Goal: Task Accomplishment & Management: Use online tool/utility

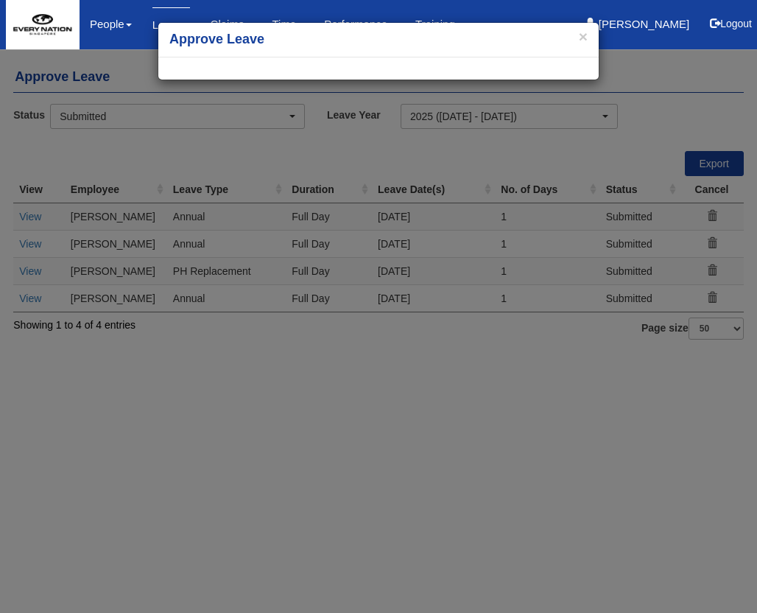
select select "50"
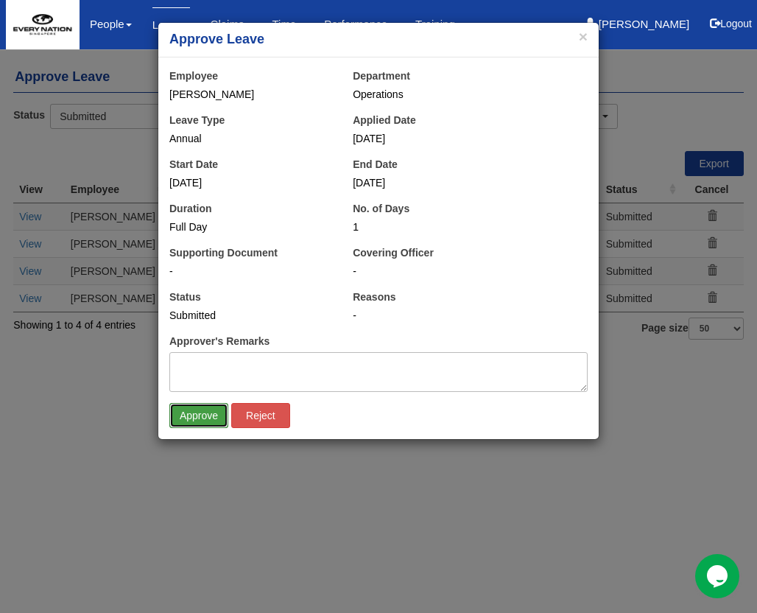
click at [200, 416] on input "Approve" at bounding box center [198, 415] width 59 height 25
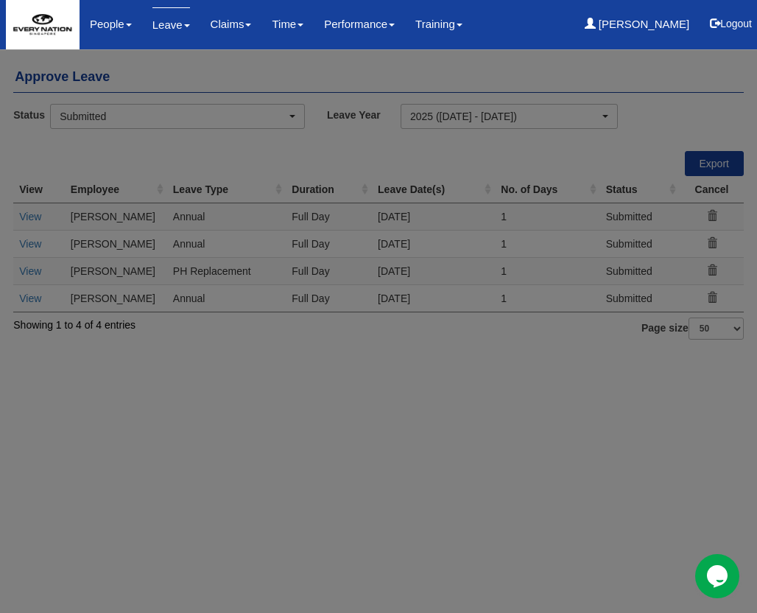
select select "50"
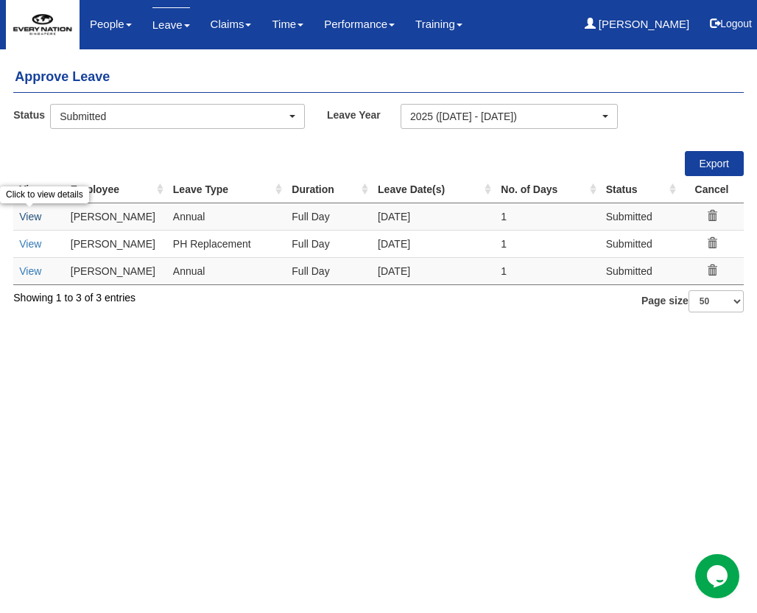
click at [32, 213] on link "View" at bounding box center [30, 217] width 22 height 12
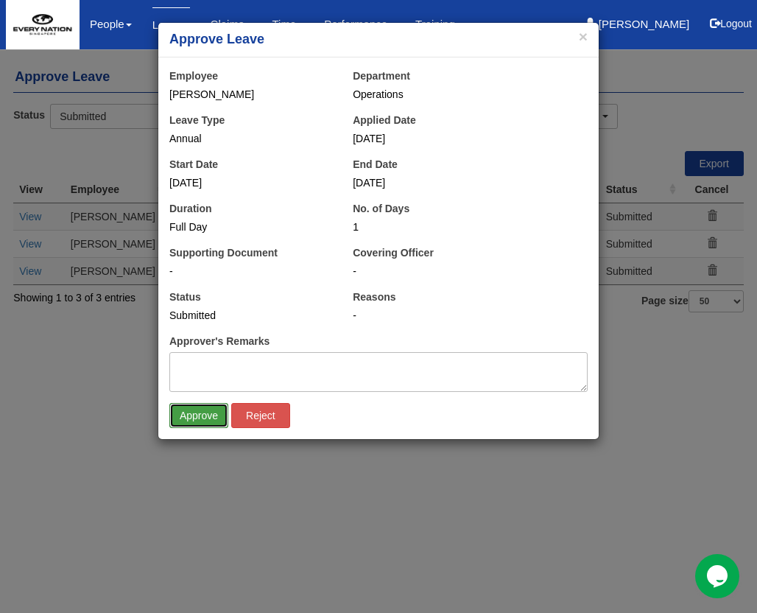
click at [183, 415] on input "Approve" at bounding box center [198, 415] width 59 height 25
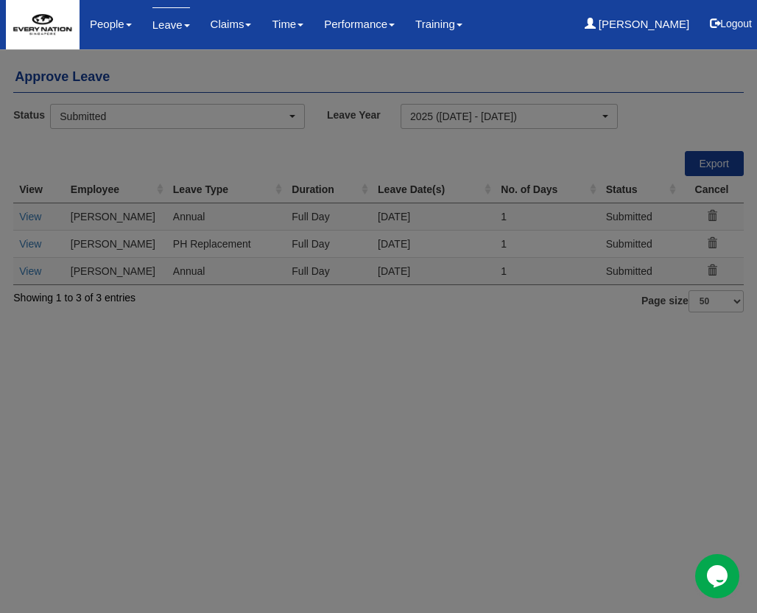
select select "50"
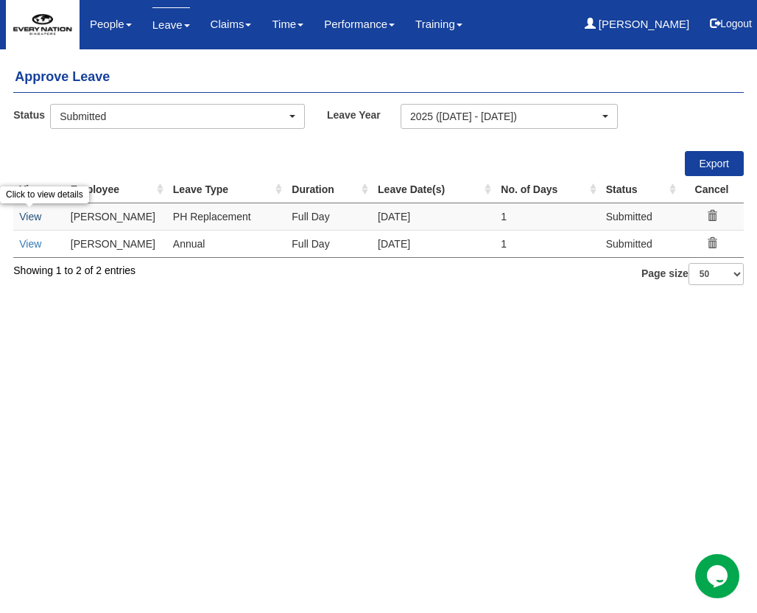
click at [32, 213] on link "View" at bounding box center [30, 217] width 22 height 12
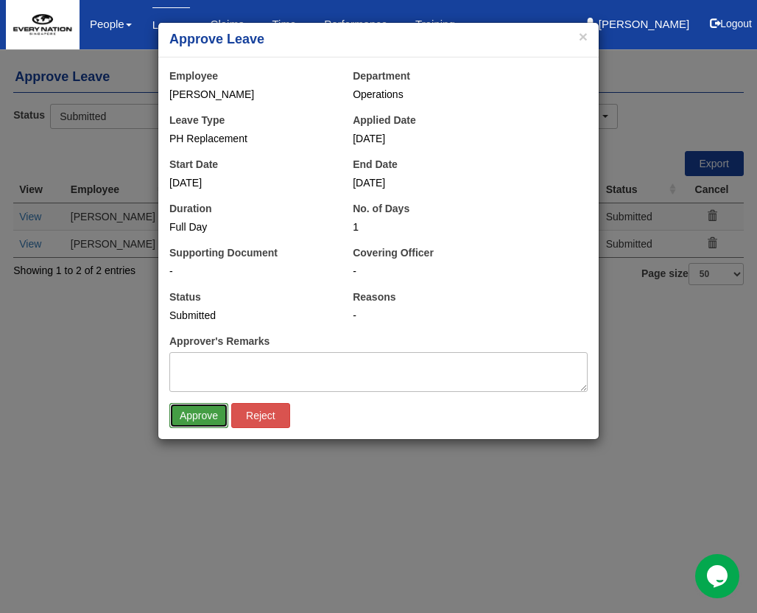
click at [202, 405] on input "Approve" at bounding box center [198, 415] width 59 height 25
select select "50"
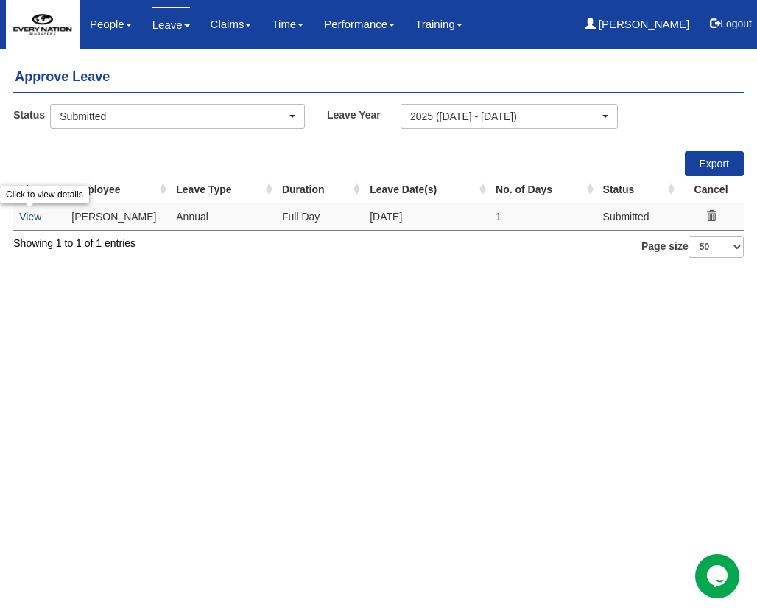
click at [31, 211] on link "View" at bounding box center [30, 217] width 22 height 12
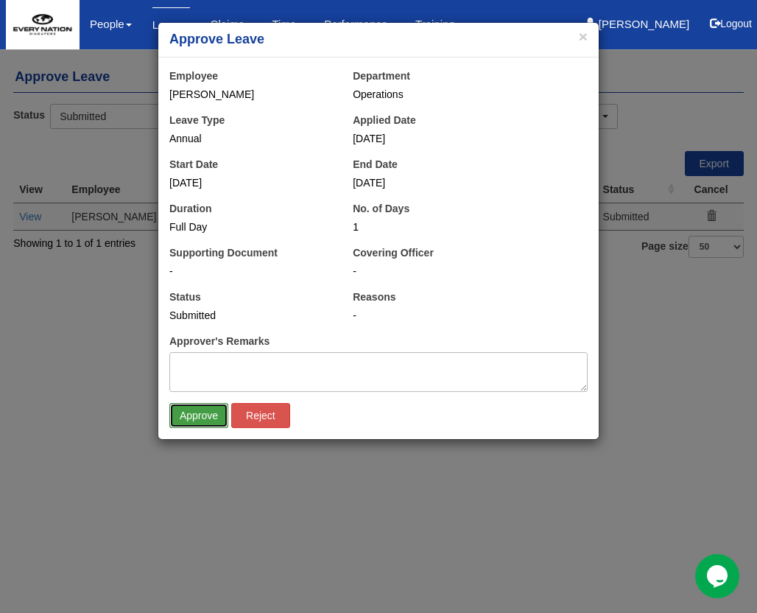
click at [203, 415] on input "Approve" at bounding box center [198, 415] width 59 height 25
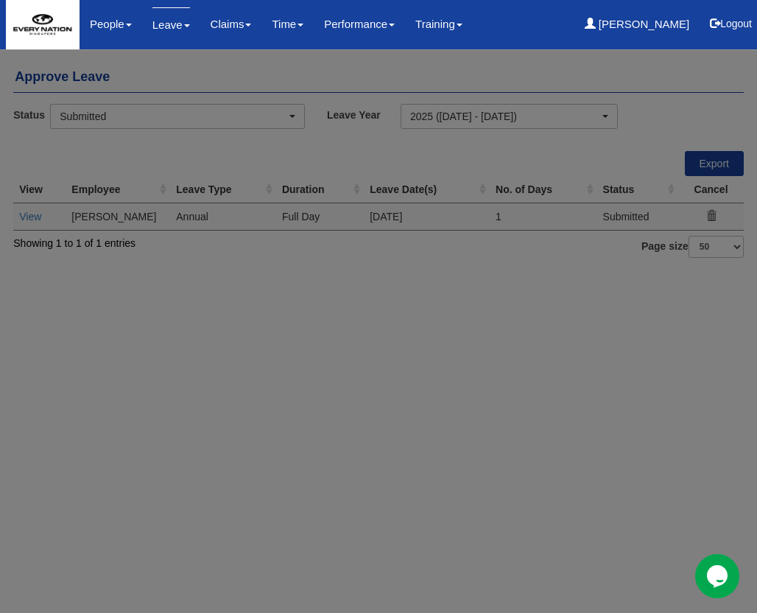
select select "50"
